Goal: Go to known website: Access a specific website the user already knows

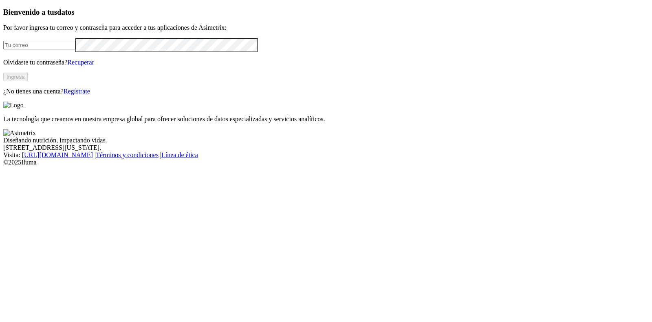
type input "[EMAIL_ADDRESS][PERSON_NAME][DOMAIN_NAME]"
click at [28, 81] on button "Ingresa" at bounding box center [15, 77] width 24 height 9
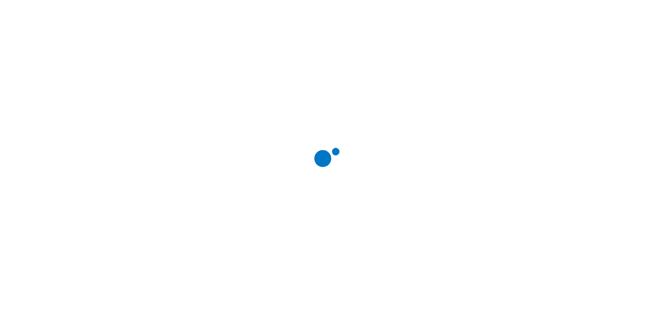
click at [554, 136] on div at bounding box center [329, 161] width 652 height 322
